Goal: Information Seeking & Learning: Learn about a topic

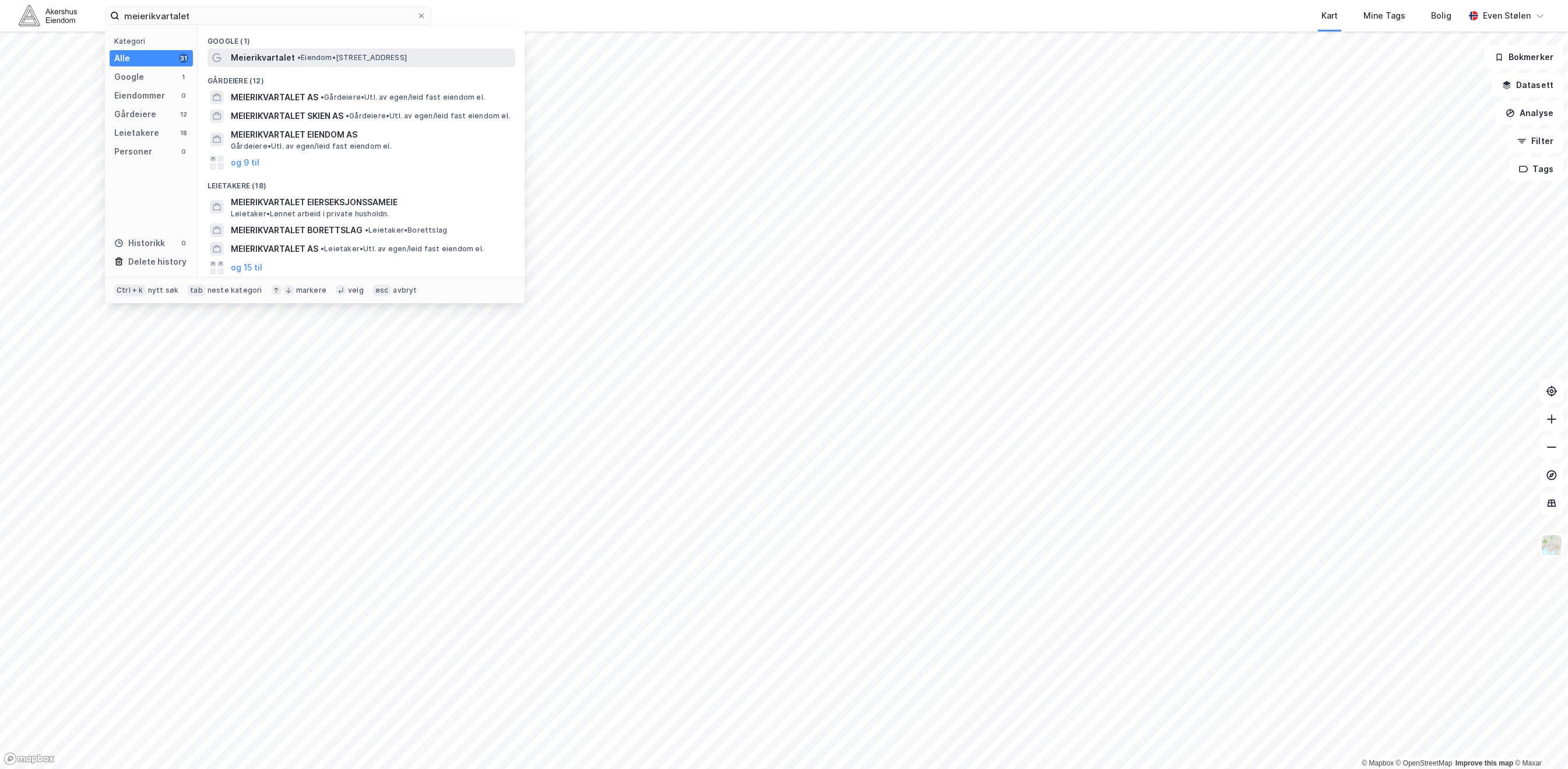
type input "meierikvartalet"
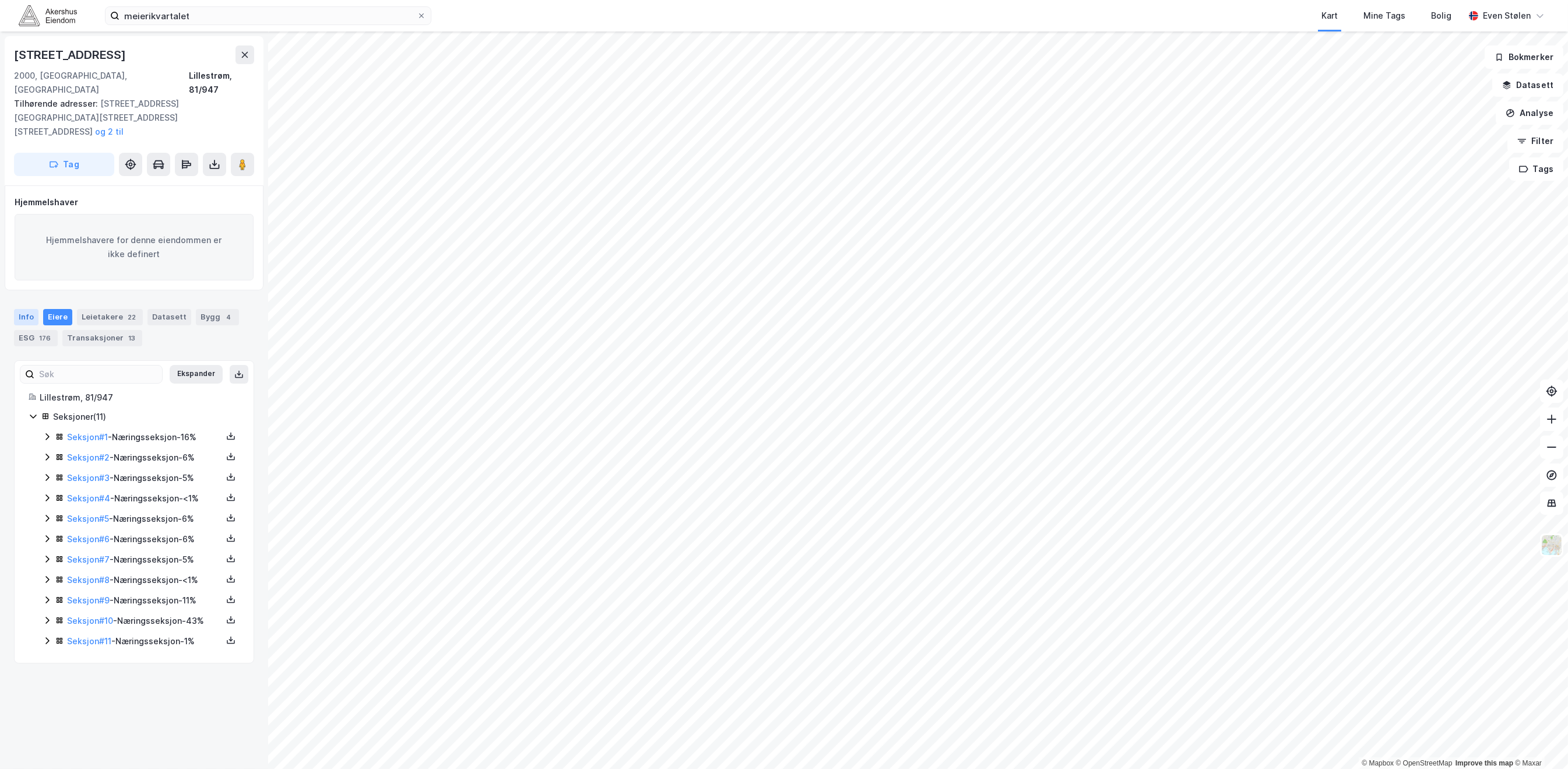
click at [28, 309] on div "Info" at bounding box center [26, 317] width 25 height 16
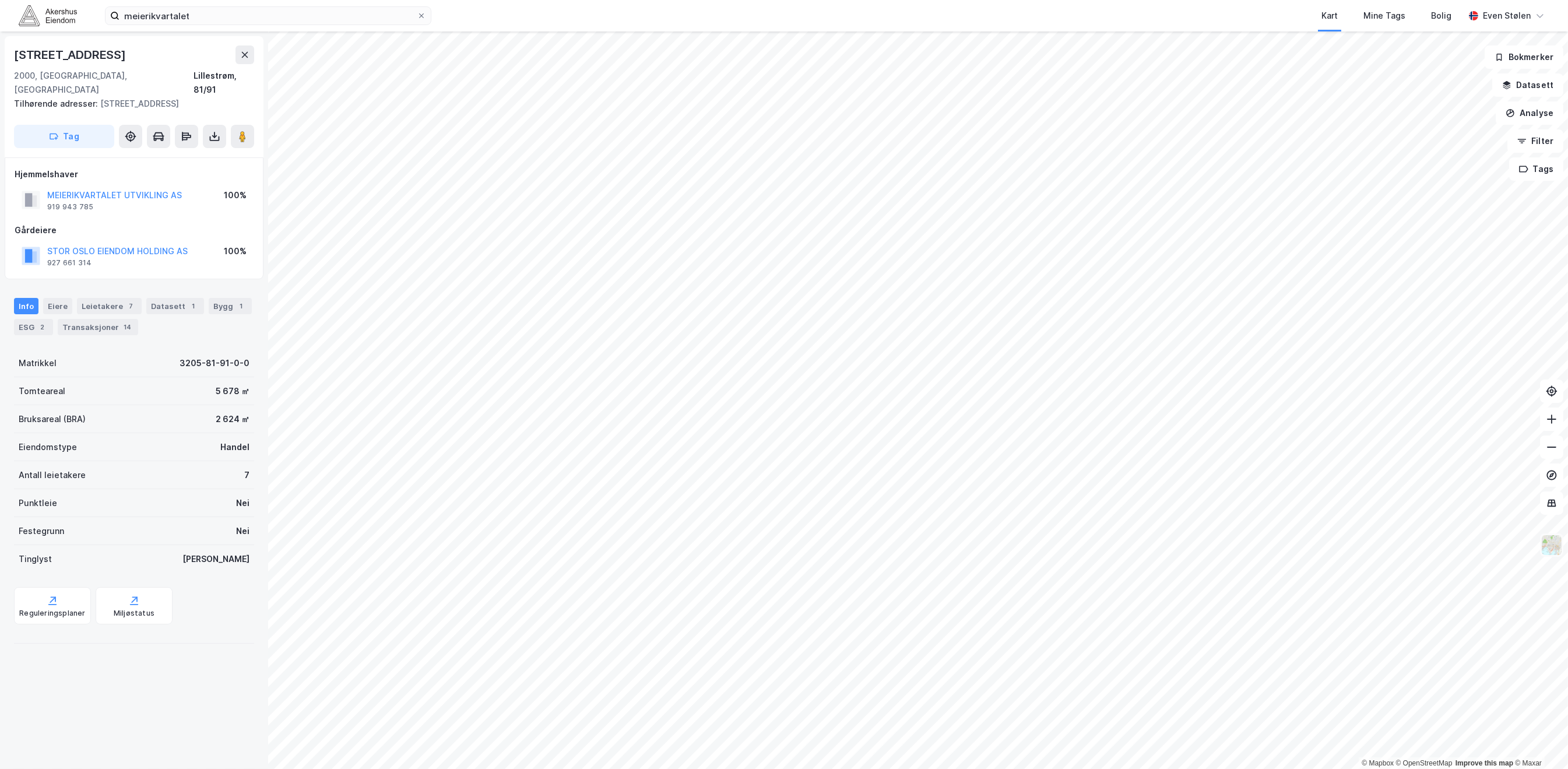
click at [1550, 546] on img at bounding box center [1552, 545] width 22 height 22
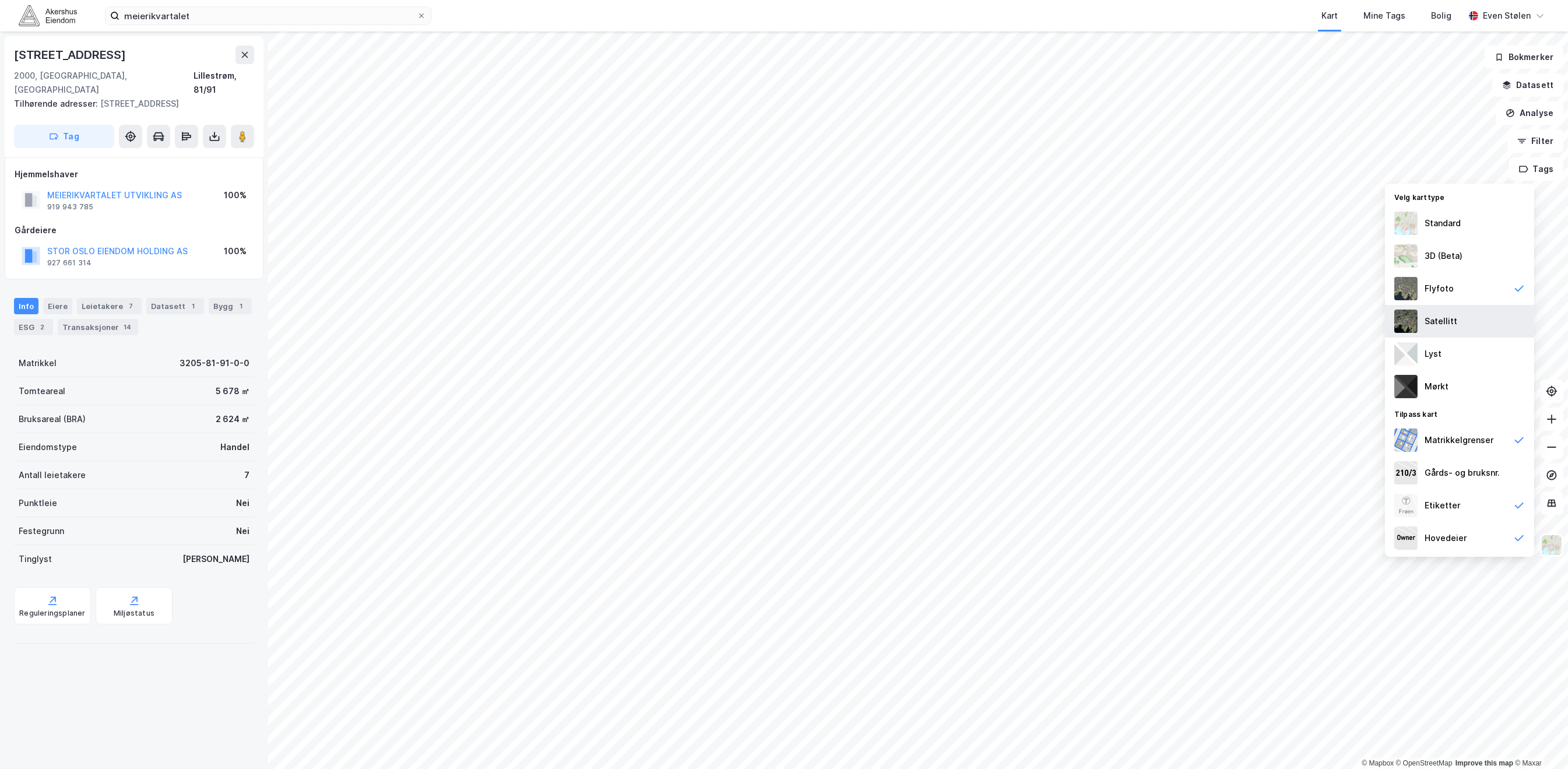
click at [1457, 313] on div "Satellitt" at bounding box center [1460, 321] width 149 height 33
